Goal: Information Seeking & Learning: Understand process/instructions

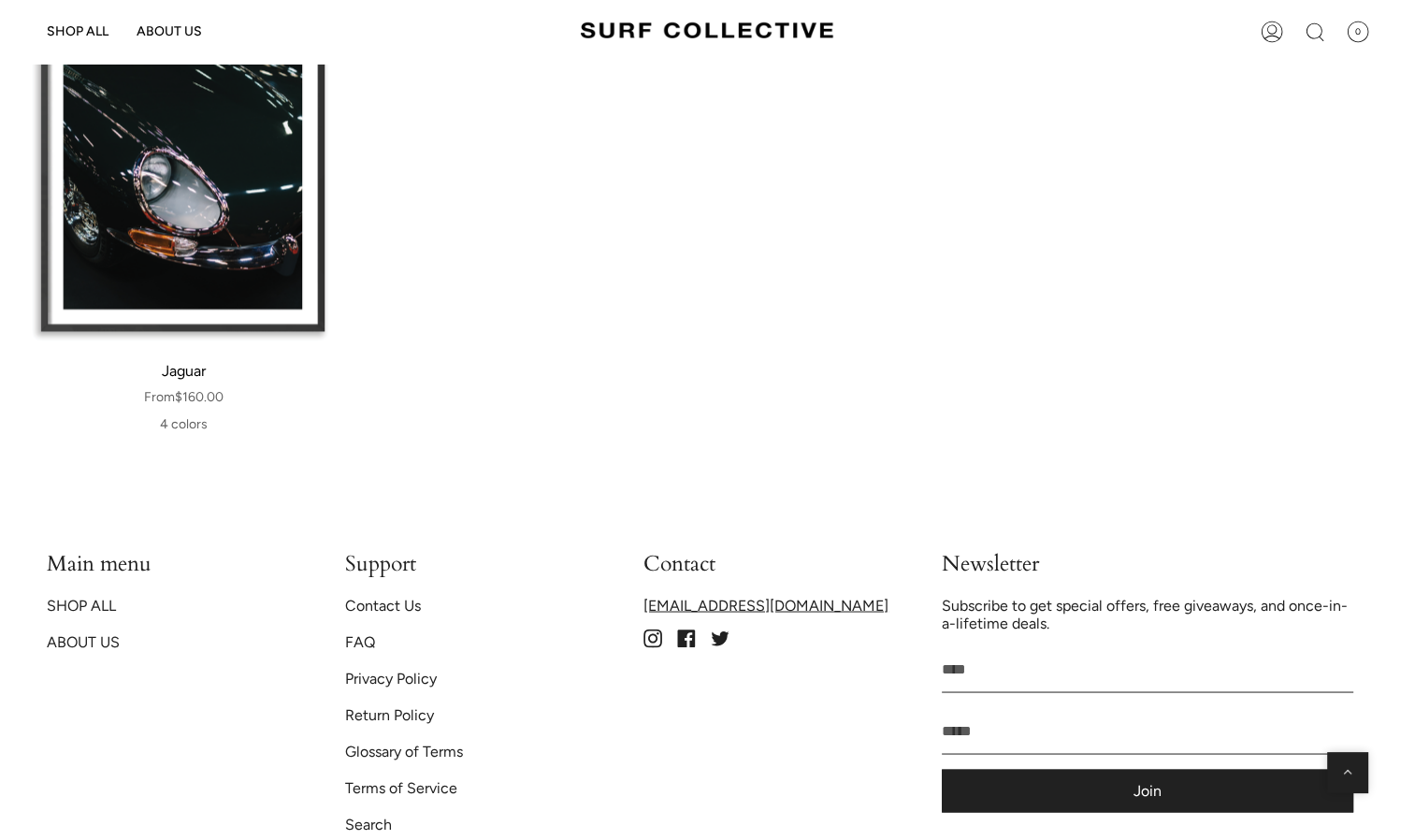
scroll to position [3309, 0]
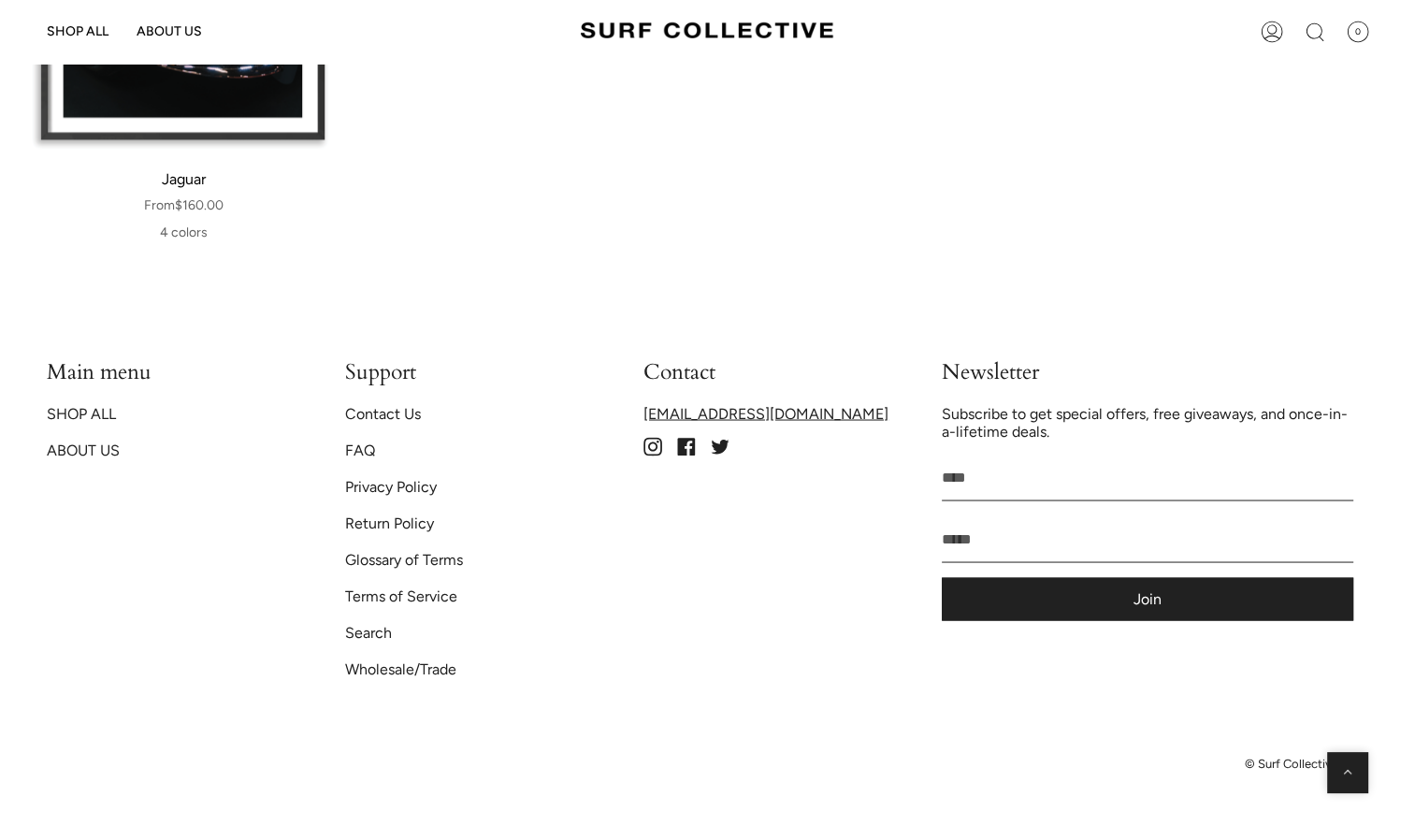
click at [367, 451] on link "FAQ" at bounding box center [360, 449] width 30 height 18
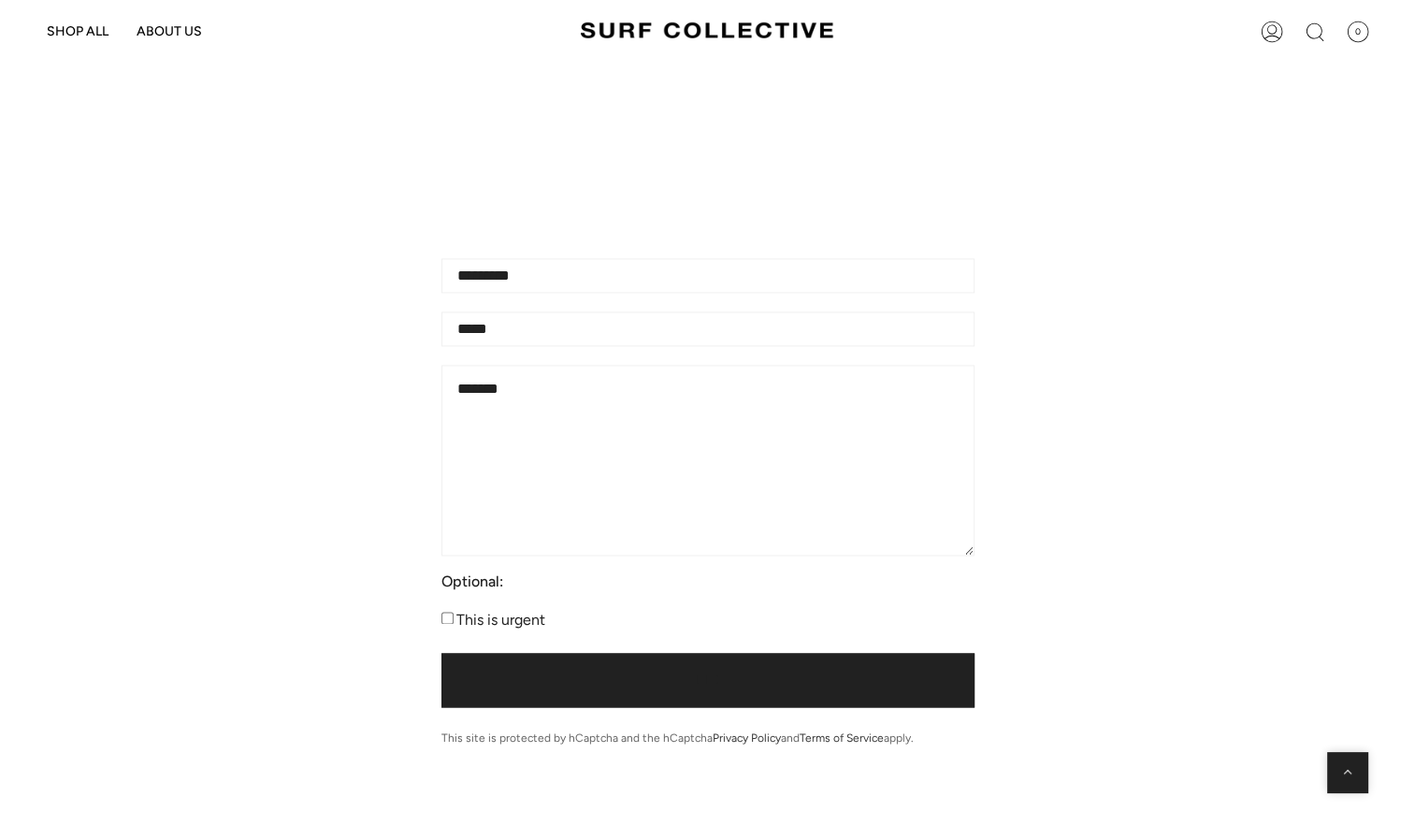
scroll to position [2769, 0]
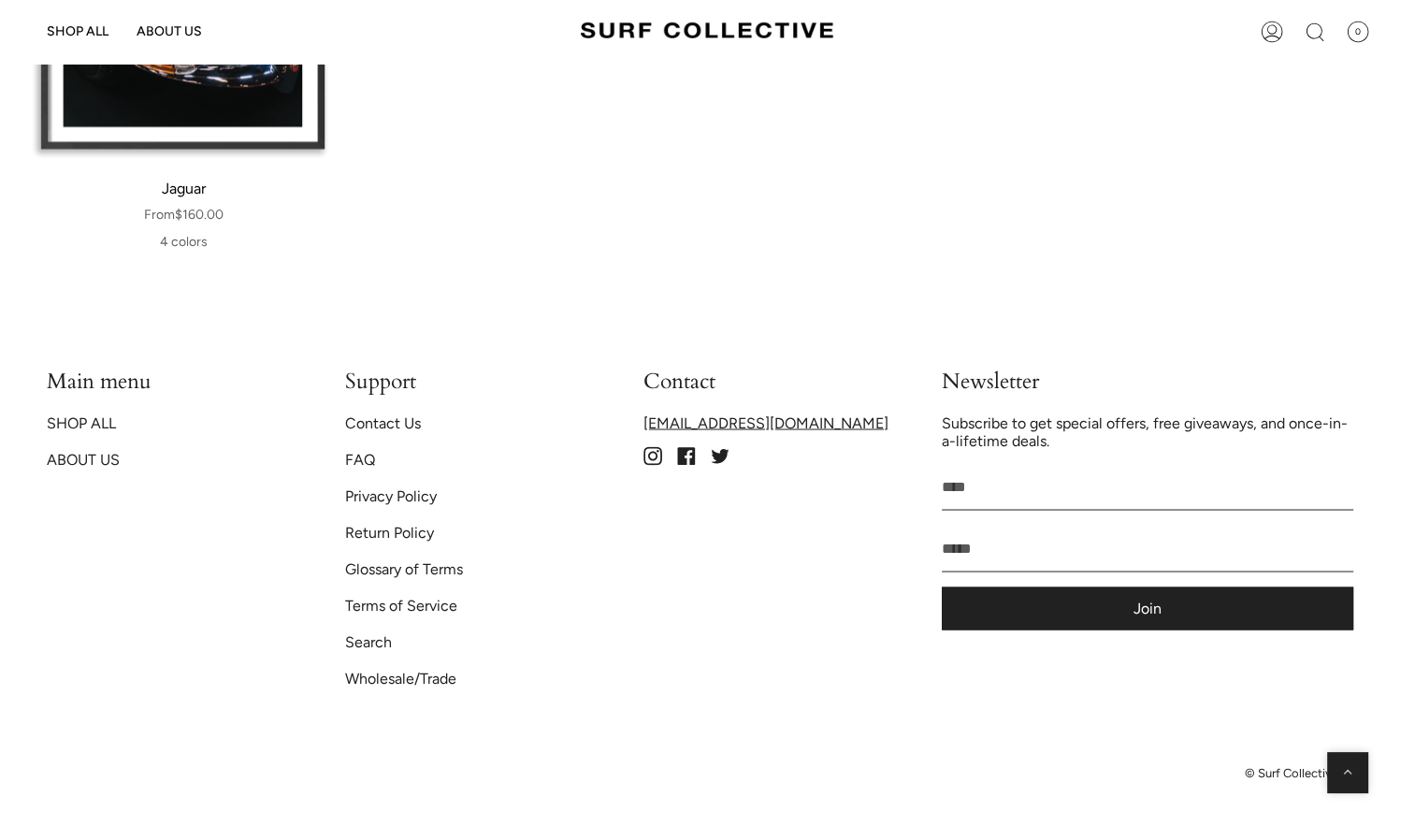
scroll to position [3309, 0]
